Goal: Use online tool/utility: Use online tool/utility

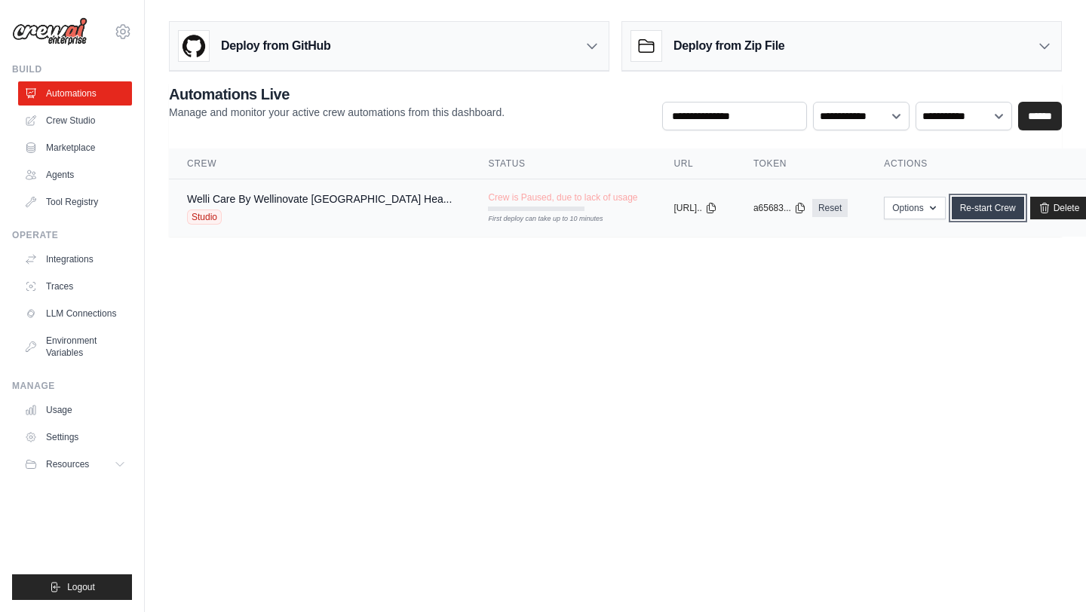
click at [952, 212] on link "Re-start Crew" at bounding box center [988, 208] width 72 height 23
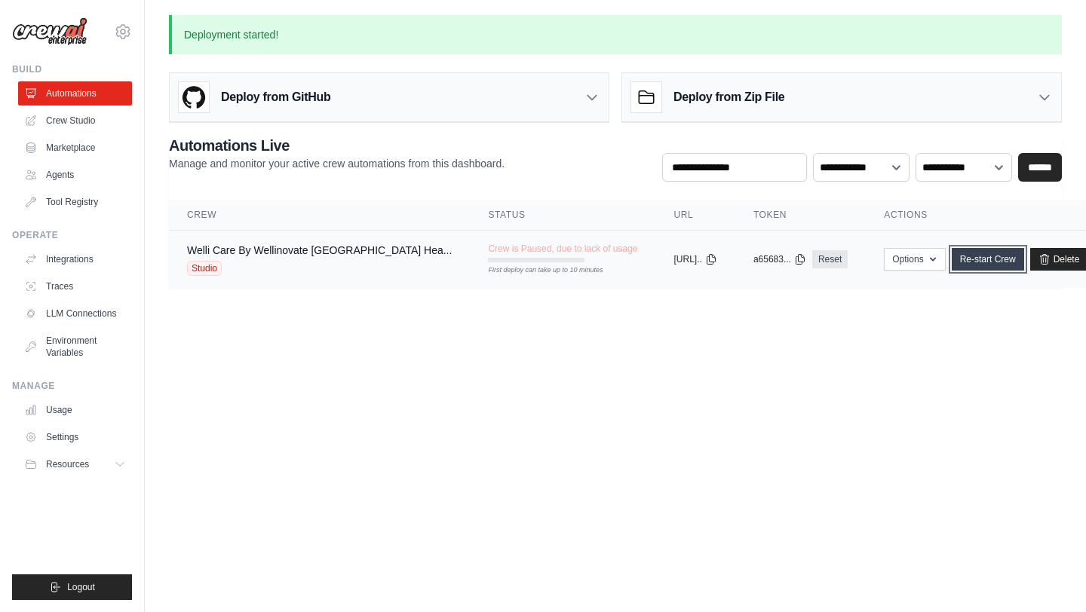
click at [952, 258] on link "Re-start Crew" at bounding box center [988, 259] width 72 height 23
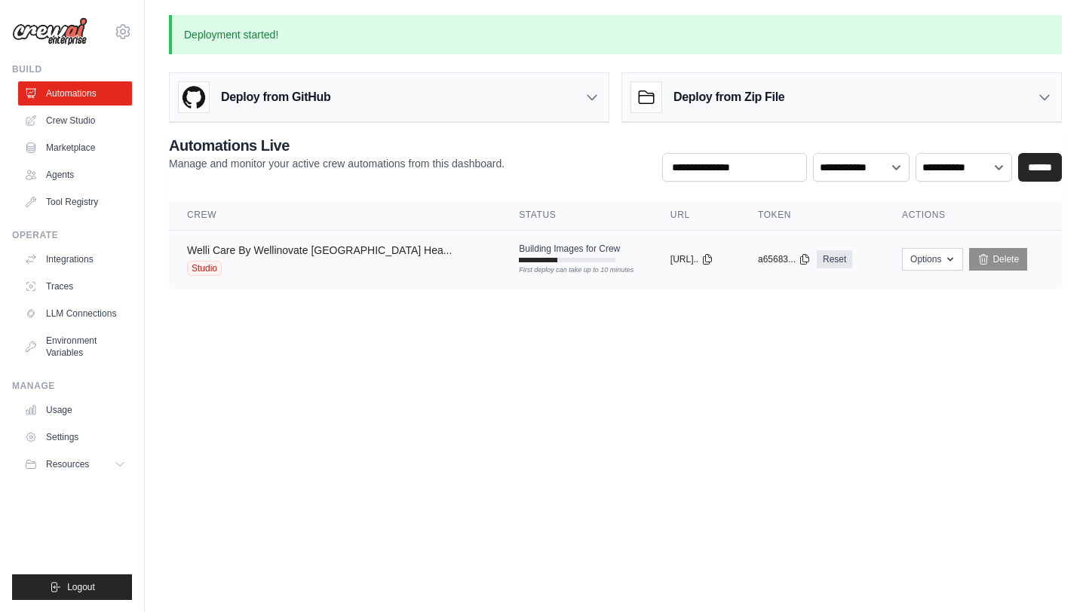
click at [274, 254] on link "Welli Care By Wellinovate Nigeria Hea..." at bounding box center [319, 250] width 265 height 12
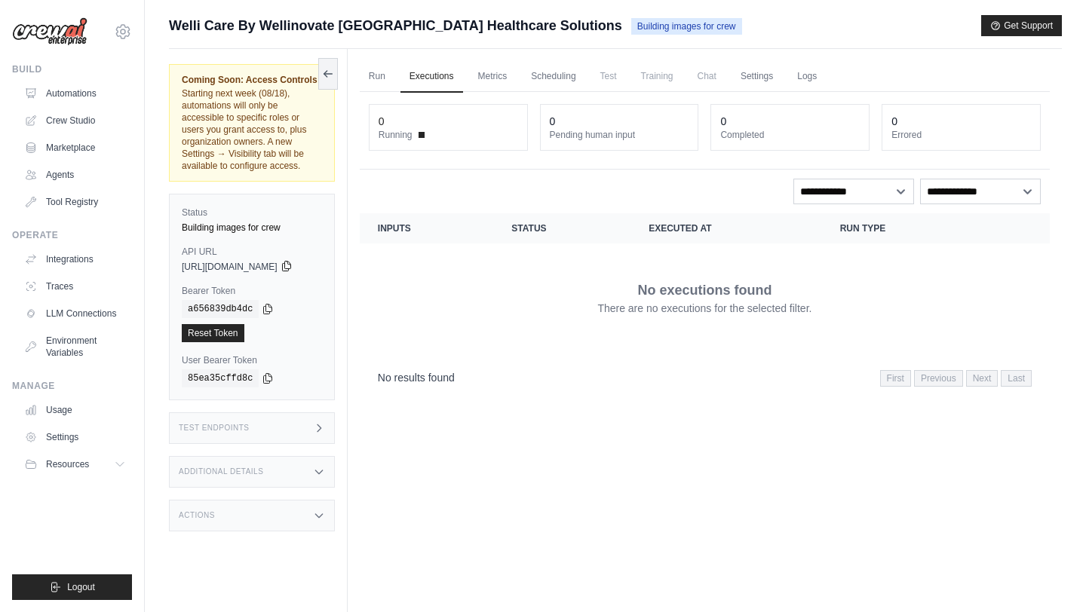
click at [293, 260] on icon at bounding box center [286, 266] width 12 height 12
click at [621, 75] on span "Test" at bounding box center [608, 76] width 35 height 30
click at [506, 82] on link "Metrics" at bounding box center [492, 77] width 47 height 32
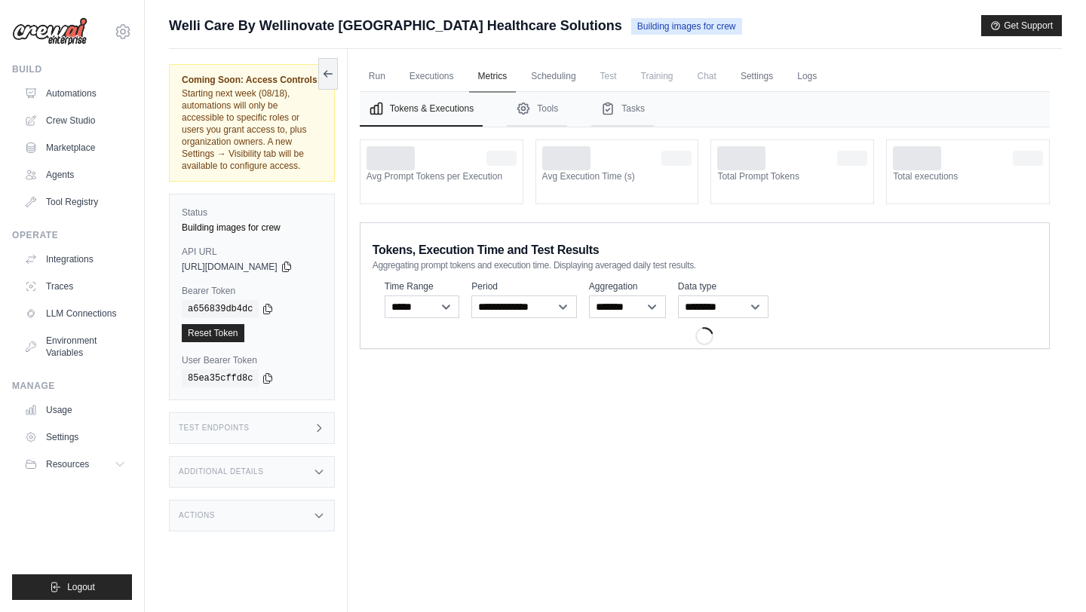
click at [506, 82] on link "Metrics" at bounding box center [492, 77] width 47 height 32
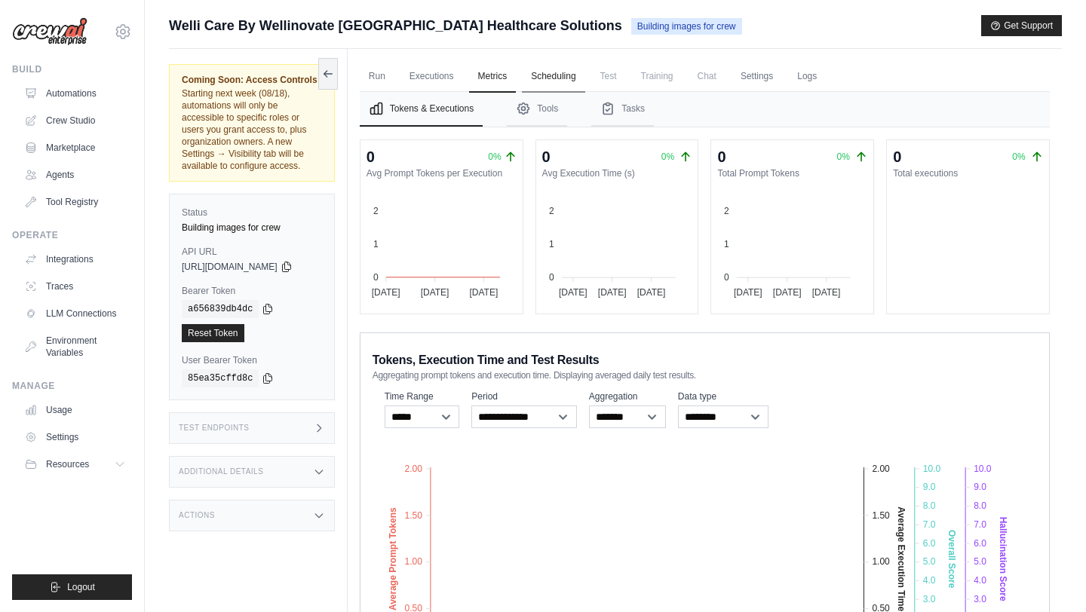
click at [565, 80] on link "Scheduling" at bounding box center [553, 77] width 63 height 32
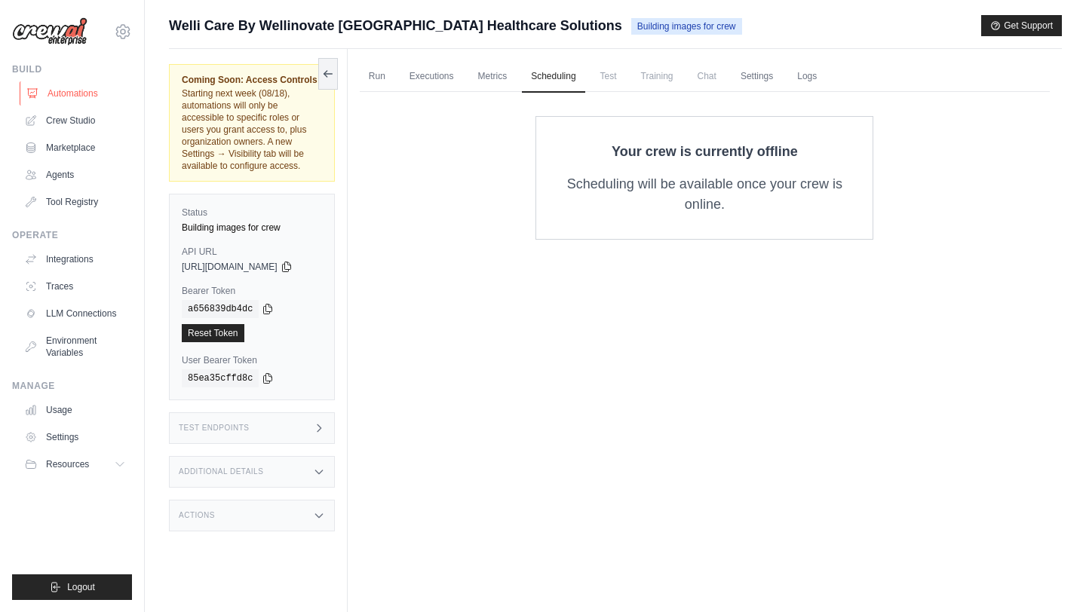
click at [71, 96] on link "Automations" at bounding box center [77, 93] width 114 height 24
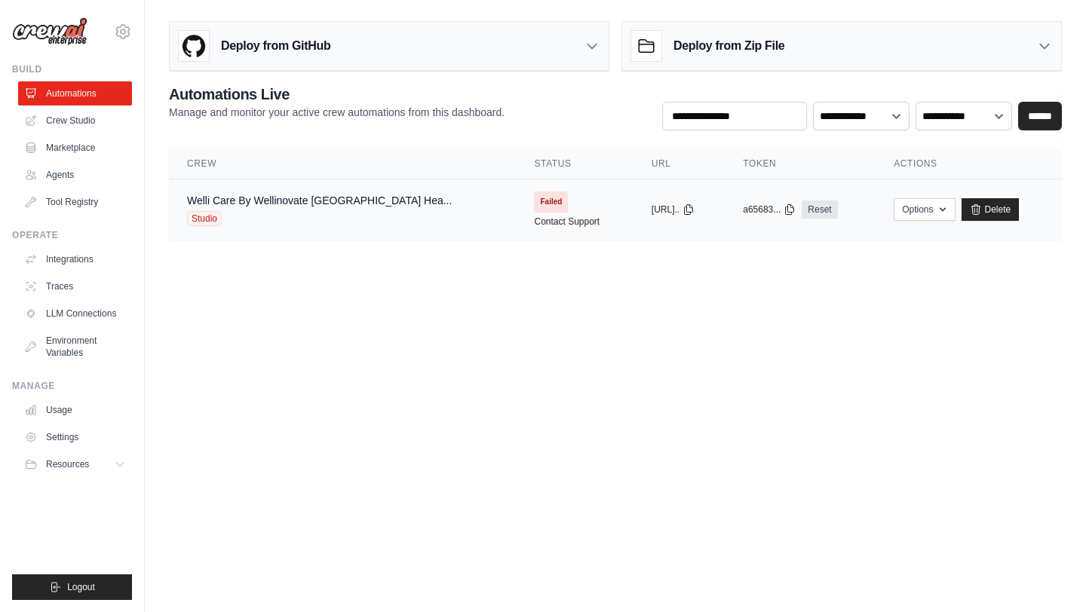
click at [534, 201] on span "Failed" at bounding box center [551, 202] width 34 height 21
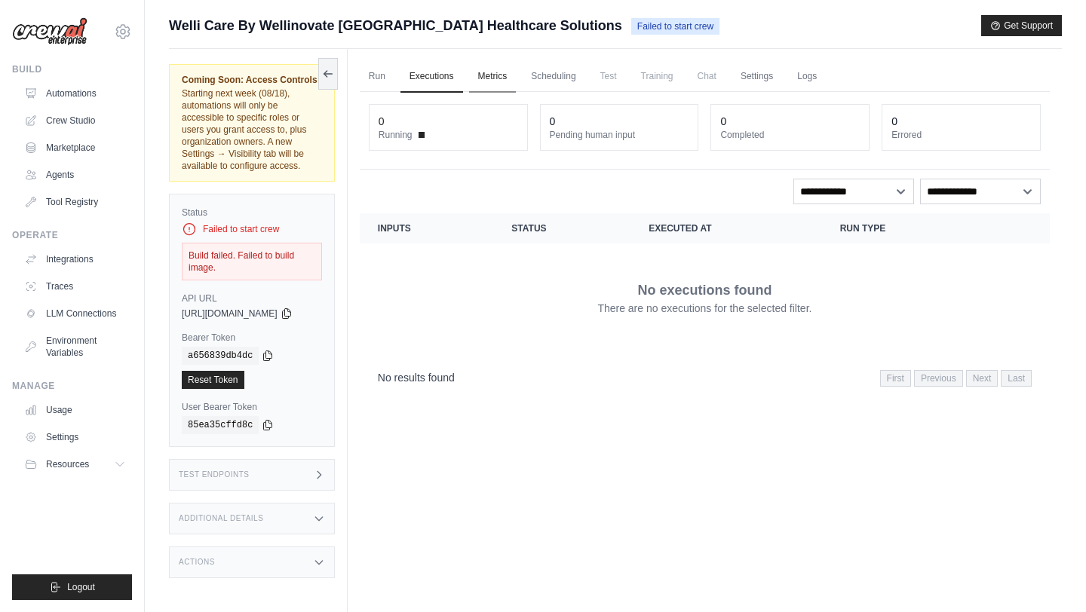
click at [503, 76] on link "Metrics" at bounding box center [492, 77] width 47 height 32
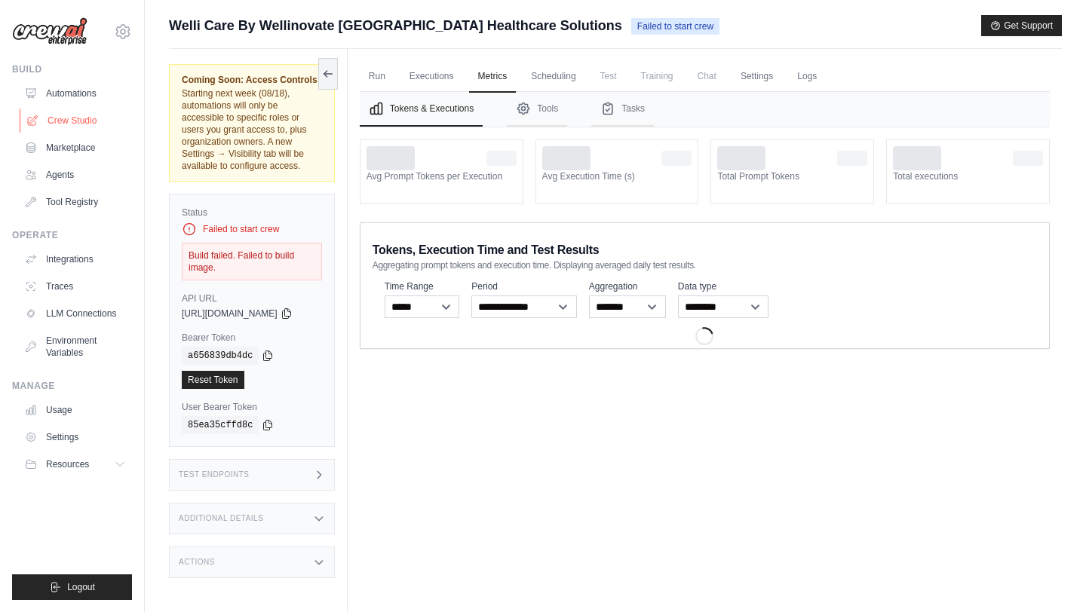
click at [80, 115] on link "Crew Studio" at bounding box center [77, 121] width 114 height 24
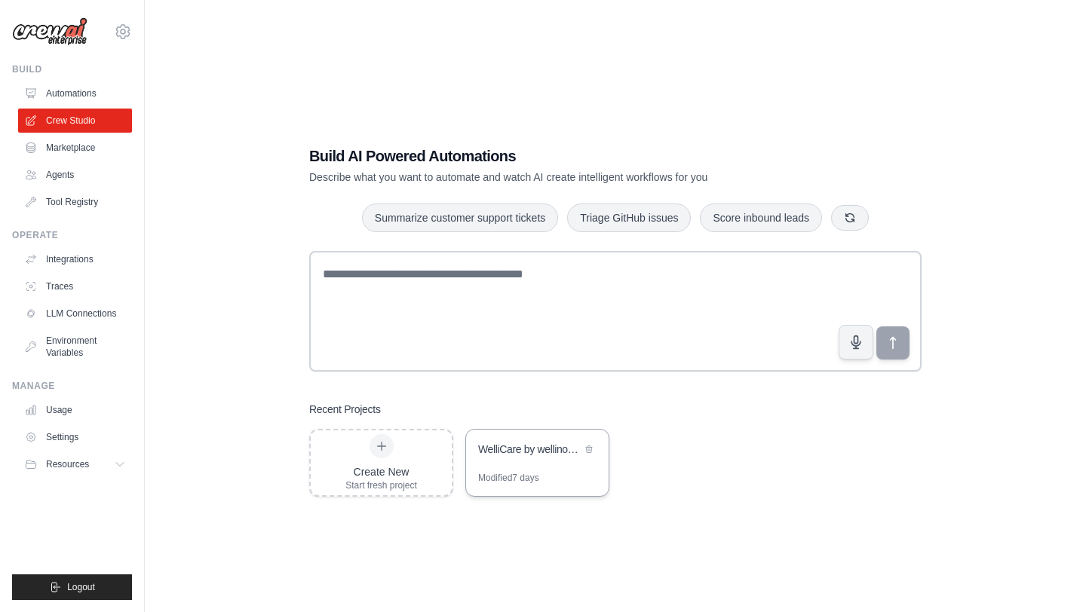
click at [539, 446] on div "WelliCare by wellinovate Nigeria Healthcare Solutions - Rural & Urban Impact" at bounding box center [529, 449] width 103 height 15
click at [364, 472] on div "Create New" at bounding box center [381, 471] width 72 height 15
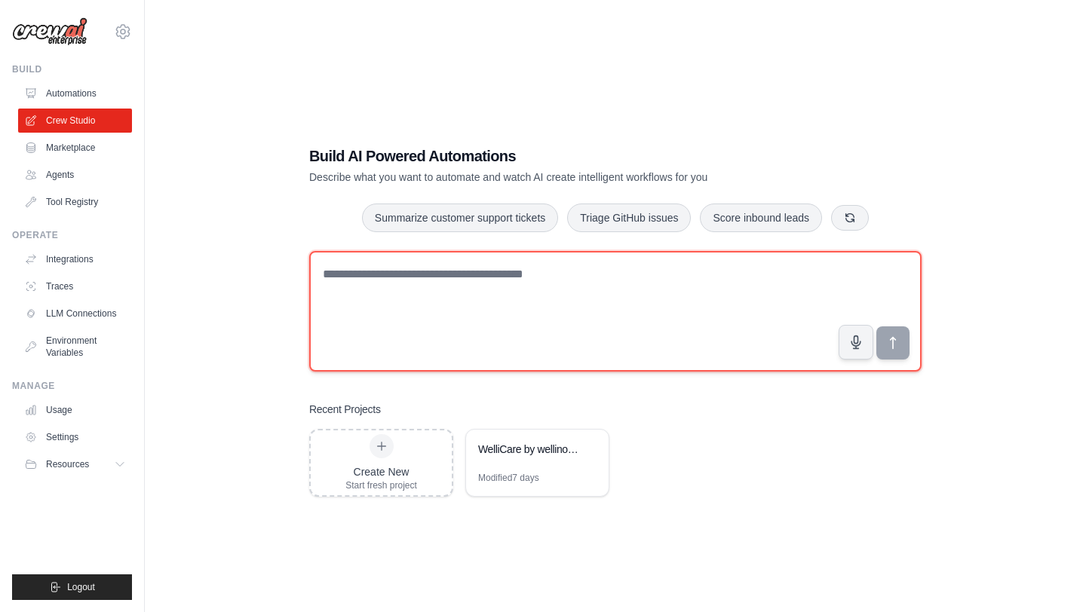
click at [397, 311] on textarea at bounding box center [615, 311] width 612 height 121
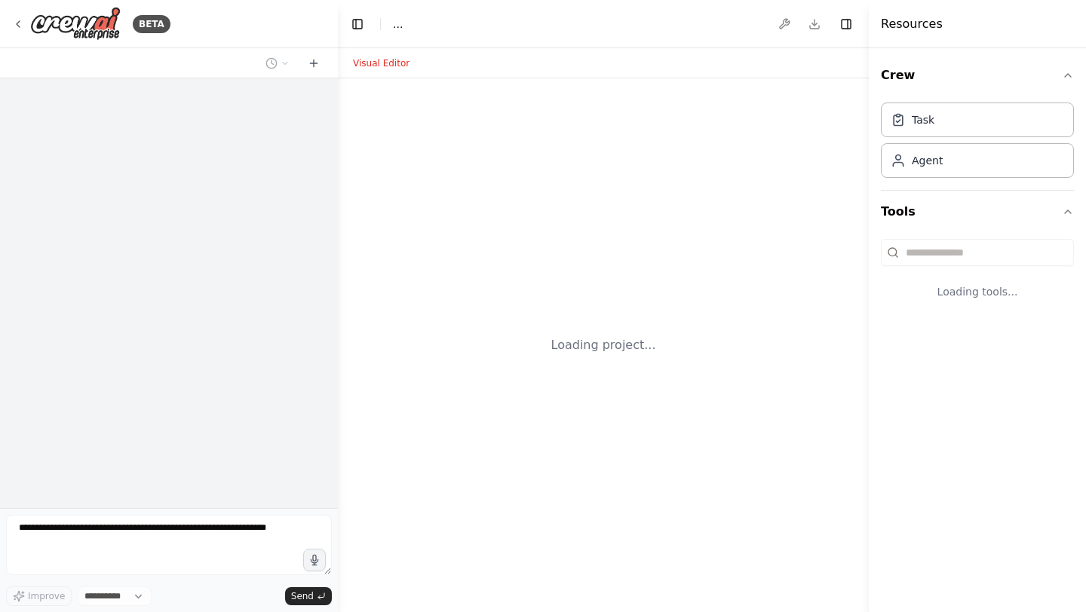
select select "****"
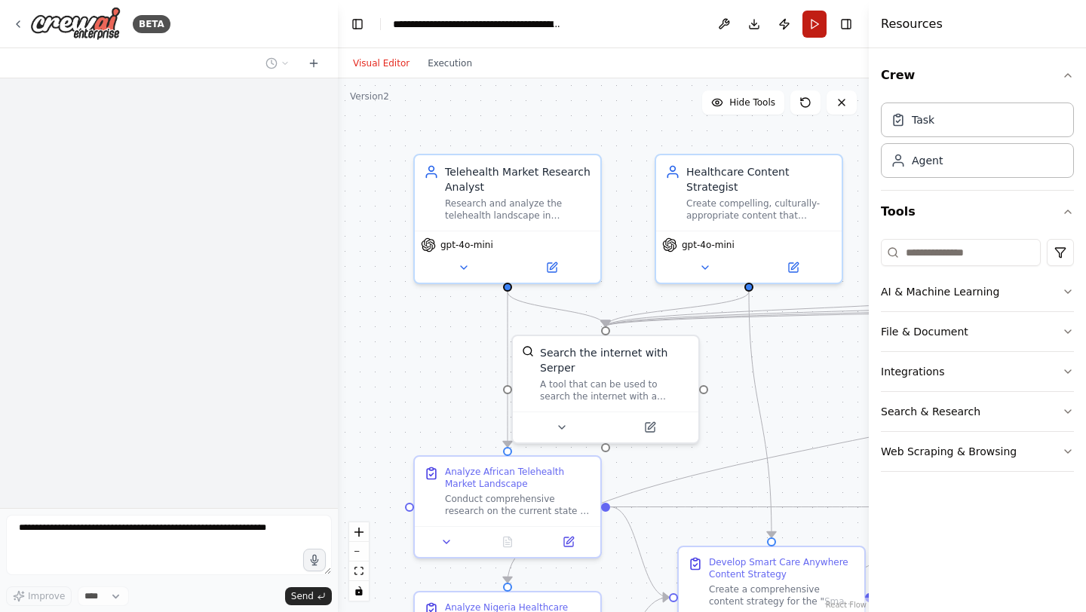
click at [804, 24] on button "Run" at bounding box center [814, 24] width 24 height 27
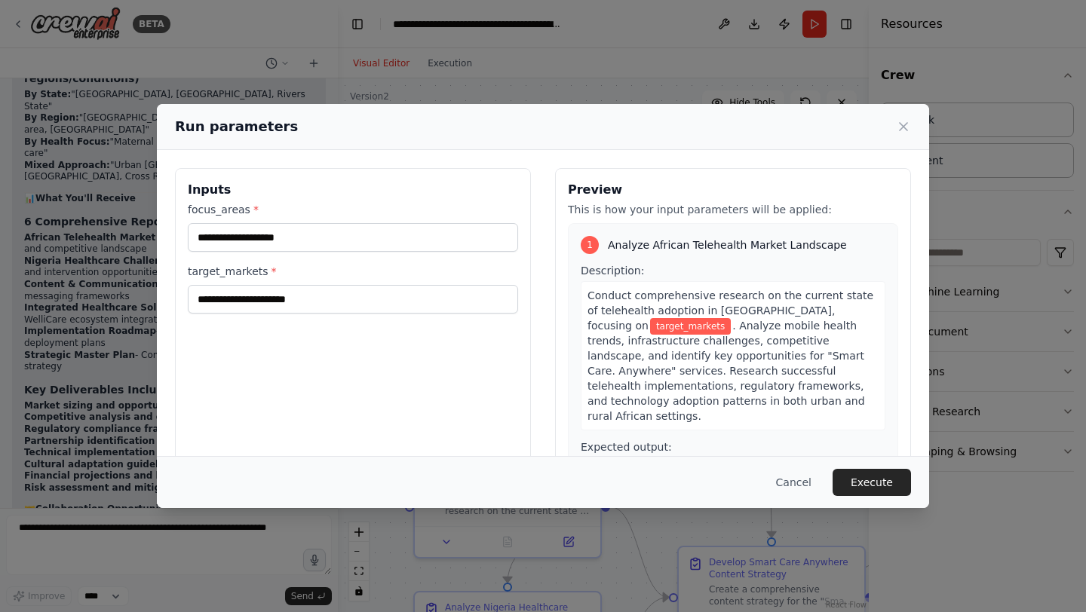
scroll to position [22257, 0]
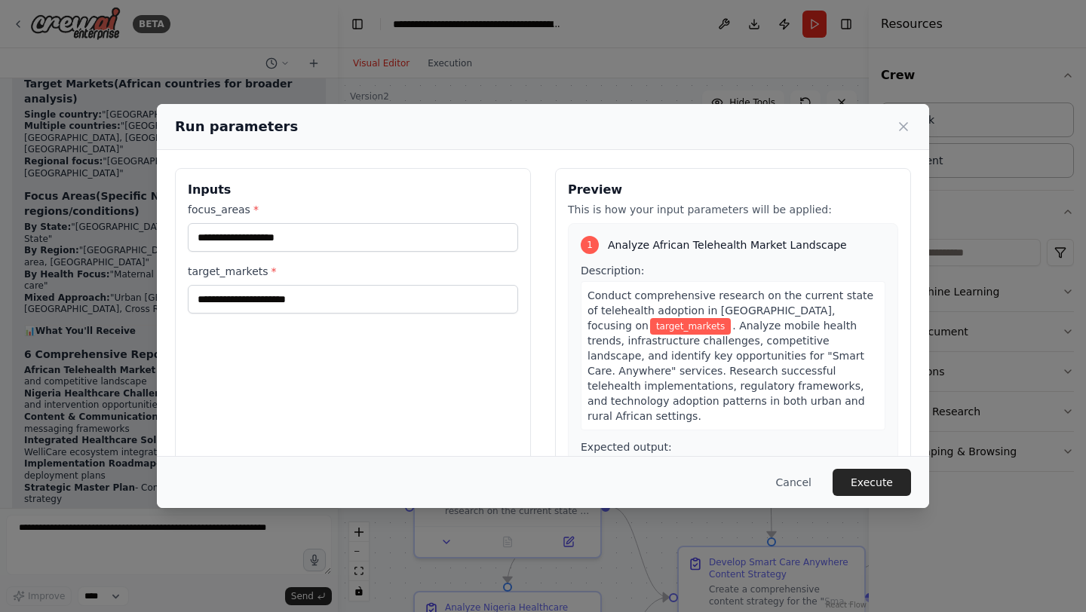
click at [906, 332] on div "Preview This is how your input parameters will be applied: 1 Analyze African Te…" at bounding box center [733, 346] width 356 height 357
click at [907, 127] on icon at bounding box center [903, 126] width 15 height 15
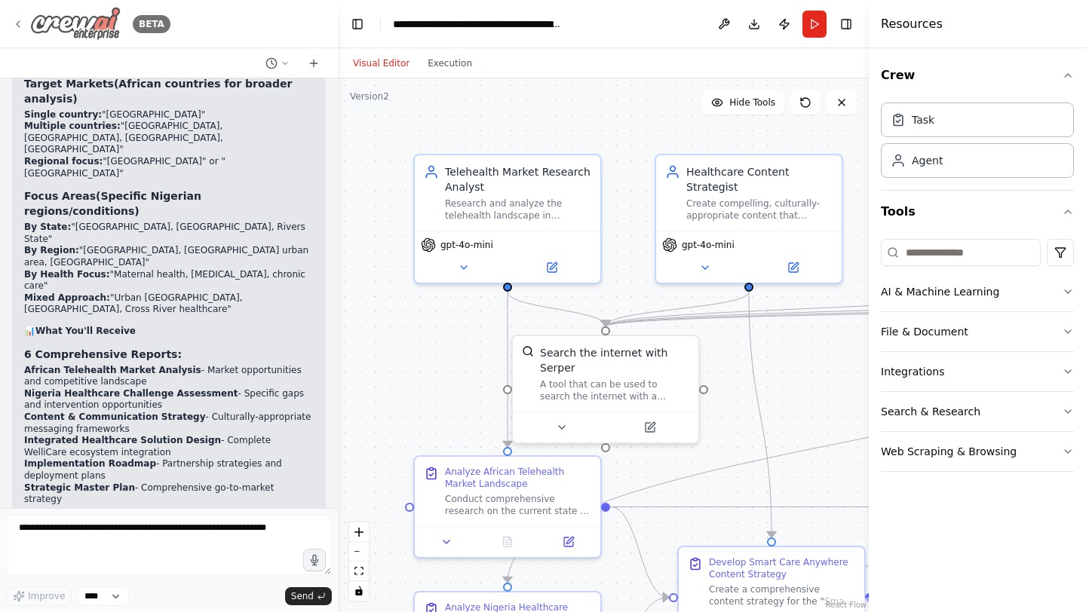
click at [19, 23] on icon at bounding box center [18, 24] width 12 height 12
